Goal: Task Accomplishment & Management: Manage account settings

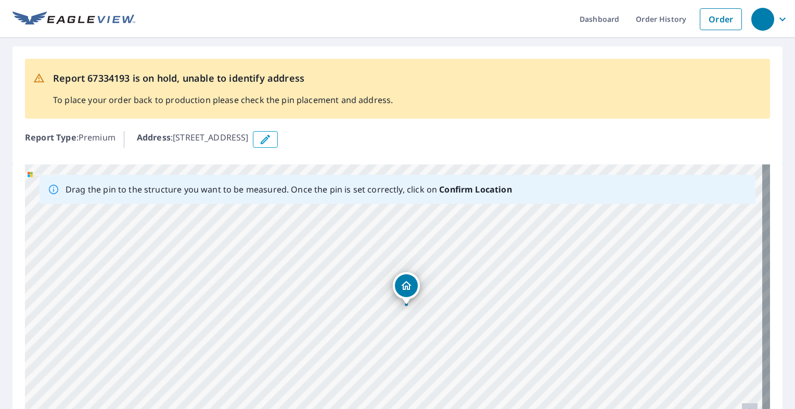
drag, startPoint x: 441, startPoint y: 324, endPoint x: 454, endPoint y: 303, distance: 24.7
click at [454, 303] on div "[STREET_ADDRESS]" at bounding box center [397, 327] width 745 height 326
drag, startPoint x: 510, startPoint y: 330, endPoint x: 310, endPoint y: 368, distance: 204.0
click at [313, 378] on div "[STREET_ADDRESS]" at bounding box center [397, 327] width 745 height 326
drag, startPoint x: 382, startPoint y: 297, endPoint x: 388, endPoint y: 292, distance: 7.1
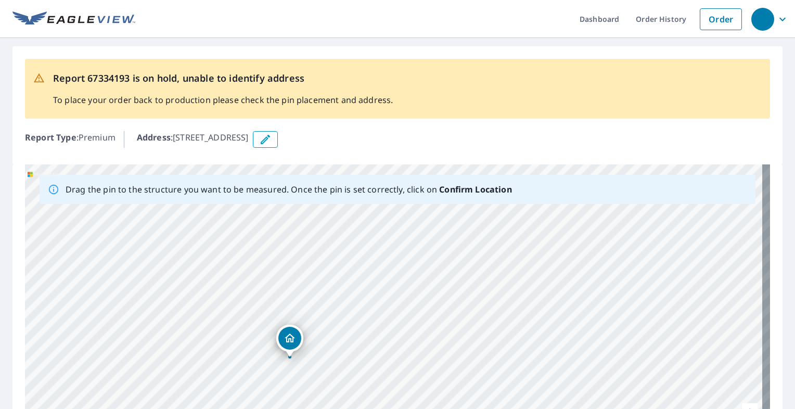
click at [388, 292] on div "[STREET_ADDRESS]" at bounding box center [397, 327] width 745 height 326
drag, startPoint x: 286, startPoint y: 338, endPoint x: 276, endPoint y: 331, distance: 12.0
drag, startPoint x: 402, startPoint y: 254, endPoint x: 369, endPoint y: 292, distance: 49.8
click at [369, 292] on div "[STREET_ADDRESS]" at bounding box center [397, 327] width 745 height 326
drag, startPoint x: 241, startPoint y: 254, endPoint x: 227, endPoint y: 328, distance: 75.2
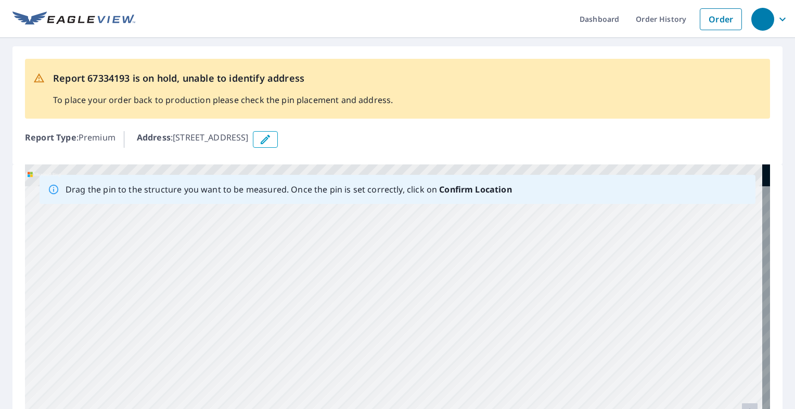
click at [227, 328] on div "[STREET_ADDRESS]" at bounding box center [397, 327] width 745 height 326
drag, startPoint x: 266, startPoint y: 299, endPoint x: 256, endPoint y: 292, distance: 12.7
click at [249, 288] on div "[STREET_ADDRESS]" at bounding box center [397, 327] width 745 height 326
drag, startPoint x: 299, startPoint y: 330, endPoint x: 277, endPoint y: 253, distance: 80.0
click at [277, 253] on div "[STREET_ADDRESS]" at bounding box center [397, 327] width 745 height 326
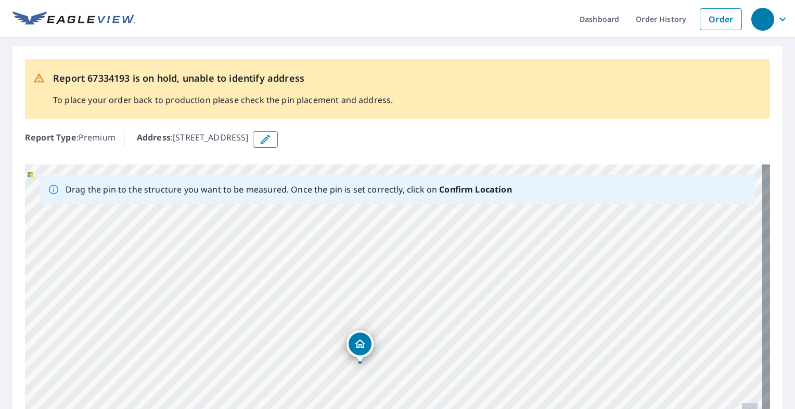
drag, startPoint x: 299, startPoint y: 317, endPoint x: 276, endPoint y: 251, distance: 69.8
click at [278, 250] on div "[STREET_ADDRESS]" at bounding box center [397, 327] width 745 height 326
drag, startPoint x: 285, startPoint y: 313, endPoint x: 268, endPoint y: 324, distance: 19.9
click at [268, 324] on div "[STREET_ADDRESS]" at bounding box center [397, 327] width 745 height 326
click at [316, 328] on div "[STREET_ADDRESS]" at bounding box center [397, 327] width 745 height 326
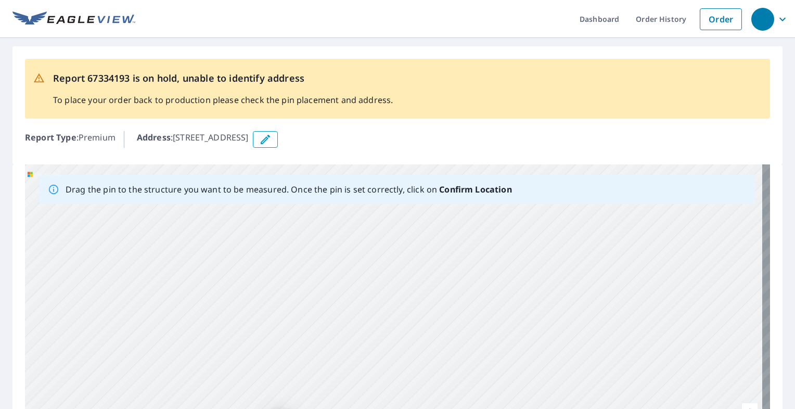
drag, startPoint x: 253, startPoint y: 341, endPoint x: 230, endPoint y: 376, distance: 41.6
click at [230, 376] on div "[STREET_ADDRESS]" at bounding box center [397, 327] width 745 height 326
drag, startPoint x: 318, startPoint y: 302, endPoint x: 278, endPoint y: 287, distance: 42.6
click at [278, 251] on div "[STREET_ADDRESS]" at bounding box center [397, 327] width 745 height 326
drag, startPoint x: 279, startPoint y: 339, endPoint x: 321, endPoint y: 244, distance: 103.6
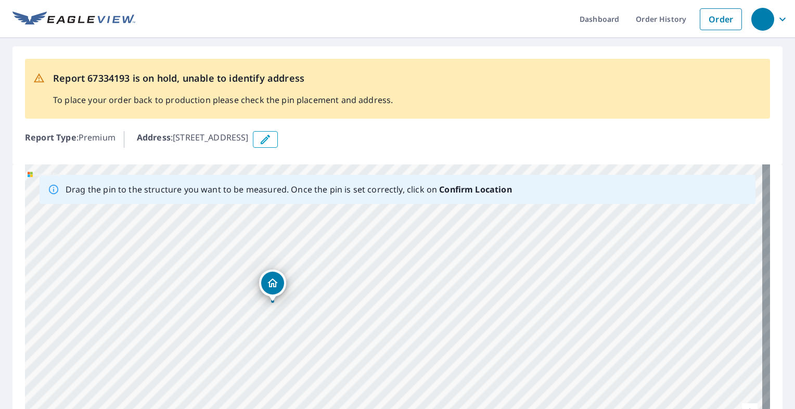
click at [321, 244] on div "[STREET_ADDRESS]" at bounding box center [397, 327] width 745 height 326
drag, startPoint x: 331, startPoint y: 312, endPoint x: 329, endPoint y: 292, distance: 19.9
click at [329, 292] on div "[STREET_ADDRESS]" at bounding box center [397, 327] width 745 height 326
click at [283, 257] on div "[STREET_ADDRESS]" at bounding box center [397, 327] width 745 height 326
click at [272, 143] on icon "button" at bounding box center [265, 139] width 12 height 12
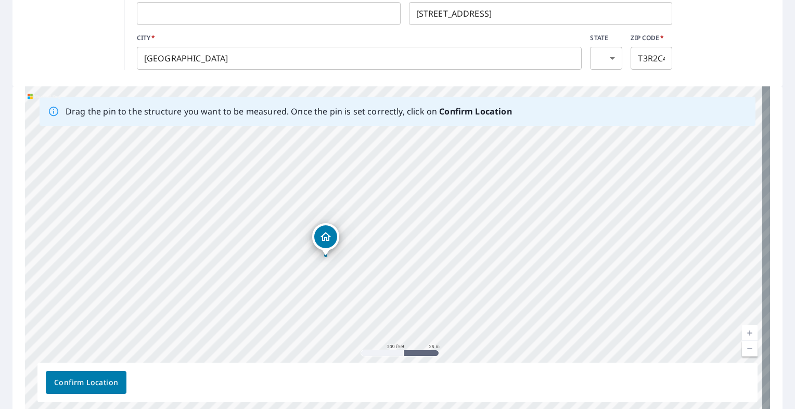
scroll to position [208, 0]
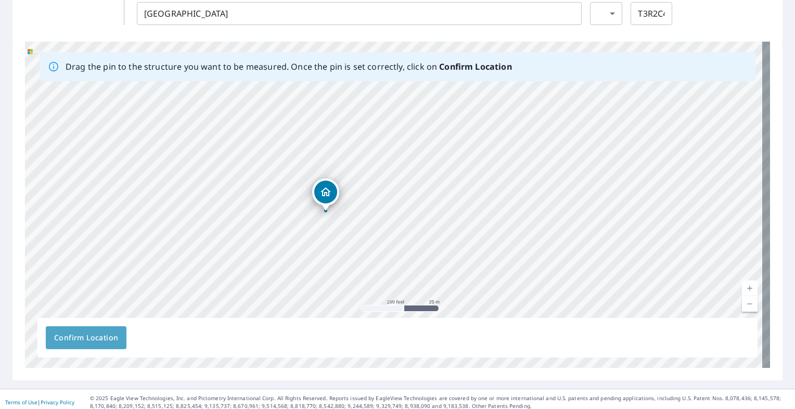
click at [99, 332] on span "Confirm Location" at bounding box center [86, 337] width 64 height 13
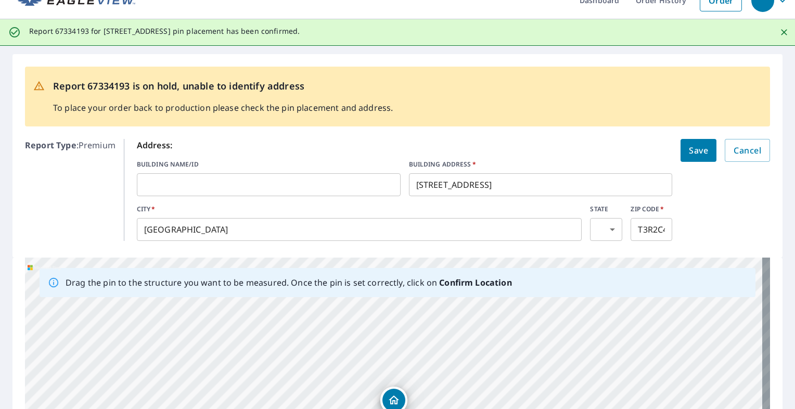
scroll to position [0, 0]
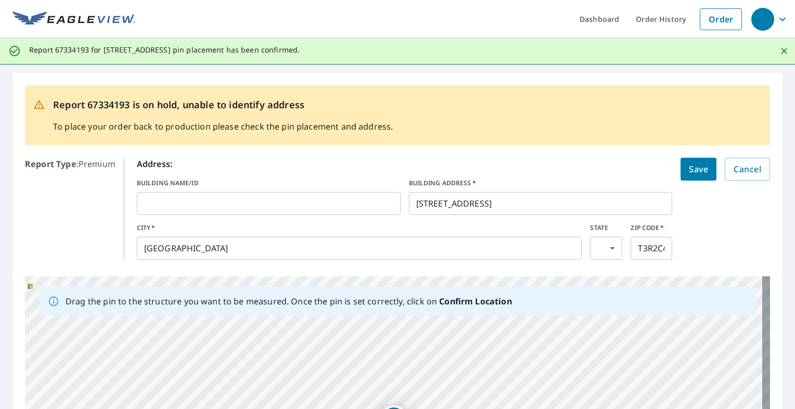
click at [180, 201] on input "text" at bounding box center [269, 203] width 264 height 29
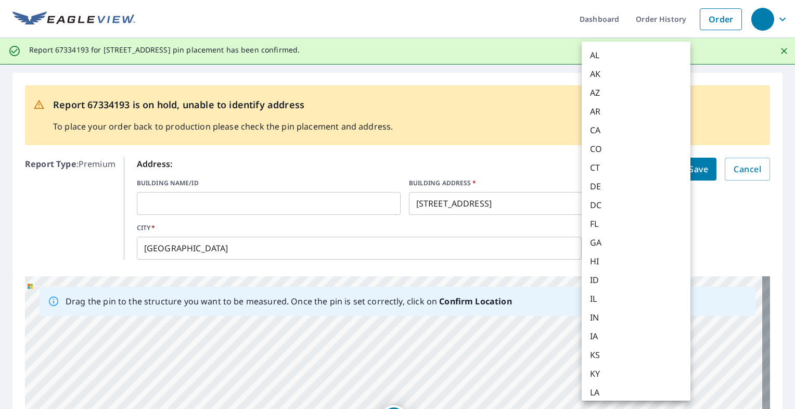
click at [605, 252] on body "Dashboard Order History Order Report 67334193 for [STREET_ADDRESS] pin placemen…" at bounding box center [397, 204] width 795 height 409
click at [741, 228] on div at bounding box center [397, 204] width 795 height 409
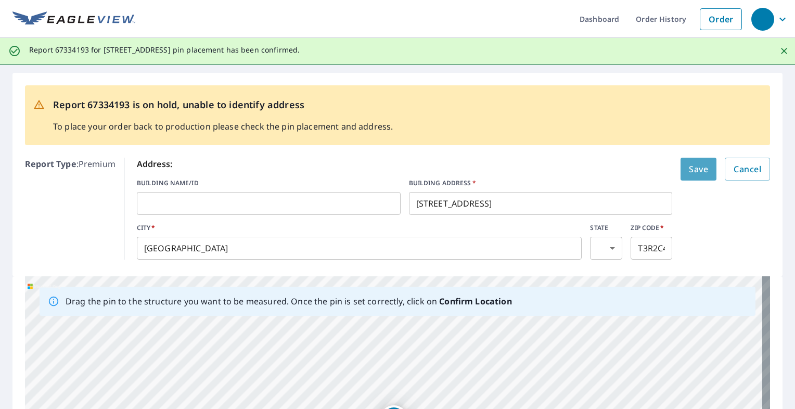
click at [689, 170] on span "Save" at bounding box center [698, 169] width 19 height 15
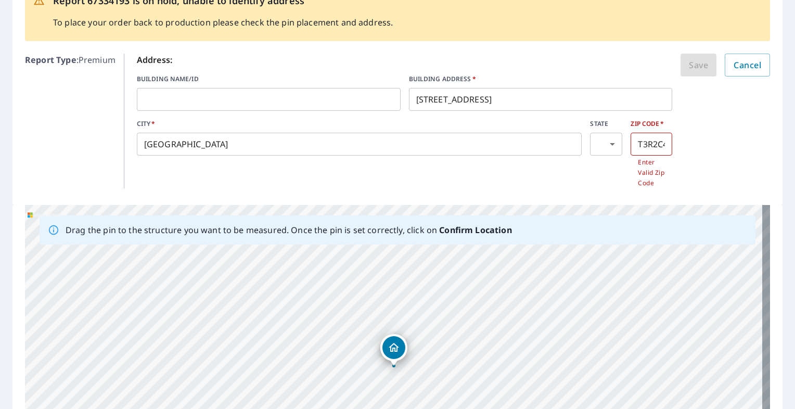
scroll to position [0, 0]
